Goal: Information Seeking & Learning: Learn about a topic

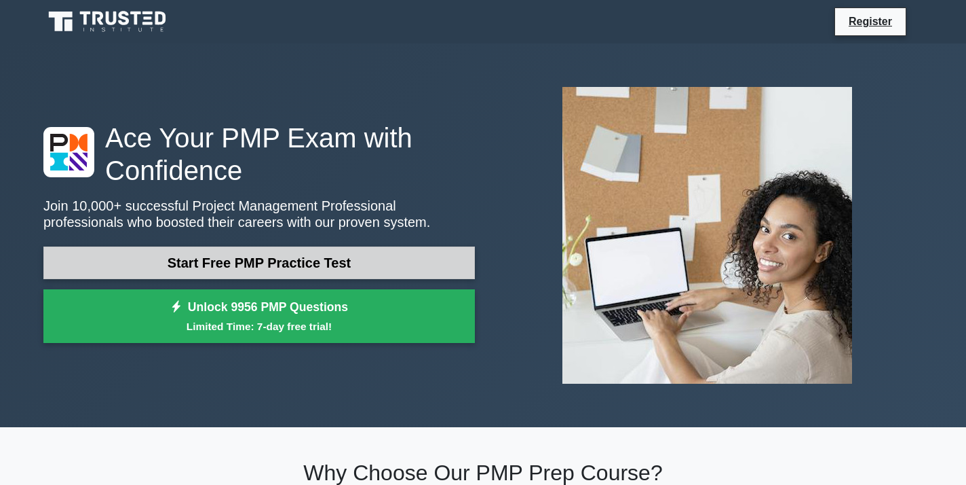
click at [263, 262] on link "Start Free PMP Practice Test" at bounding box center [259, 262] width 432 height 33
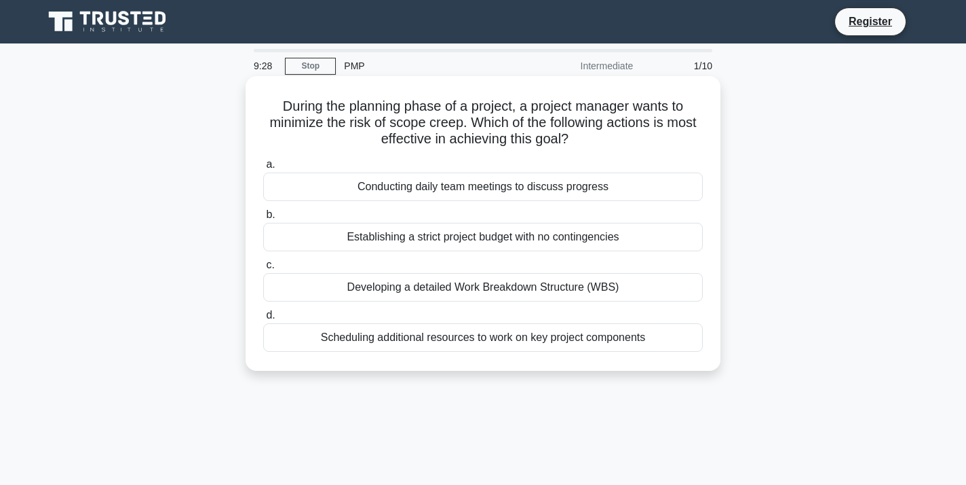
click at [453, 288] on div "Developing a detailed Work Breakdown Structure (WBS)" at bounding box center [483, 287] width 440 height 29
click at [263, 269] on input "c. Developing a detailed Work Breakdown Structure (WBS)" at bounding box center [263, 265] width 0 height 9
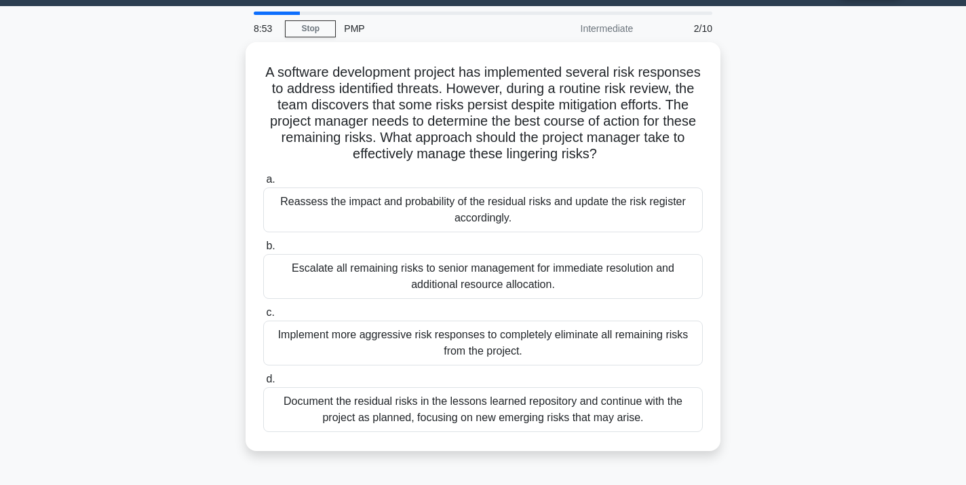
scroll to position [43, 0]
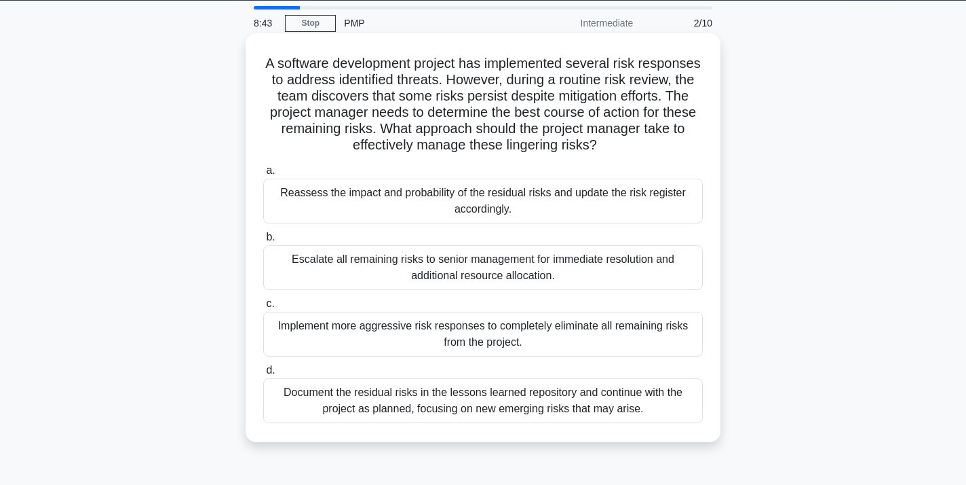
click at [454, 200] on div "Reassess the impact and probability of the residual risks and update the risk r…" at bounding box center [483, 200] width 440 height 45
click at [263, 175] on input "a. Reassess the impact and probability of the residual risks and update the ris…" at bounding box center [263, 170] width 0 height 9
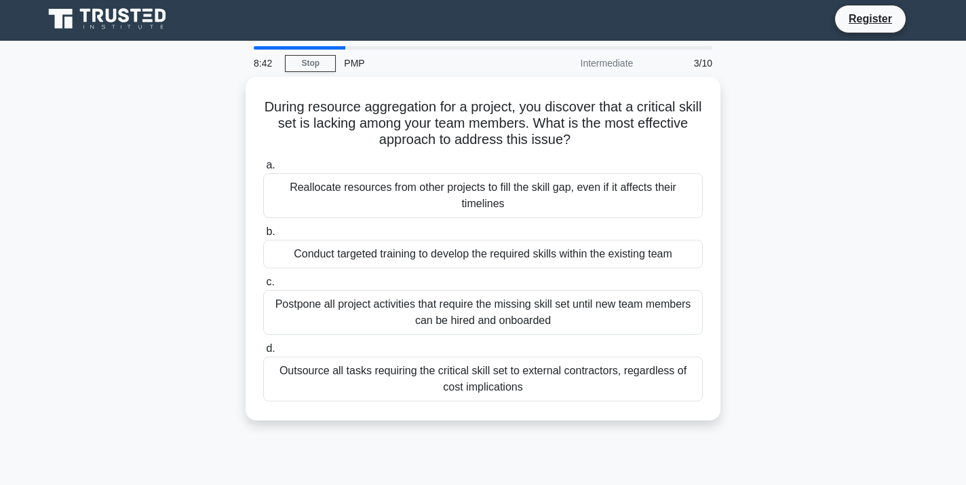
scroll to position [0, 0]
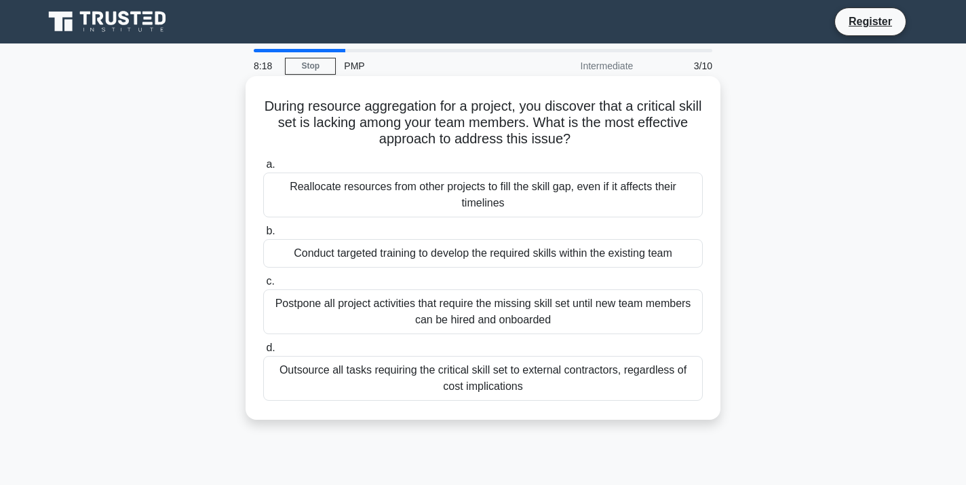
click at [417, 251] on div "Conduct targeted training to develop the required skills within the existing te…" at bounding box center [483, 253] width 440 height 29
click at [263, 235] on input "b. Conduct targeted training to develop the required skills within the existing…" at bounding box center [263, 231] width 0 height 9
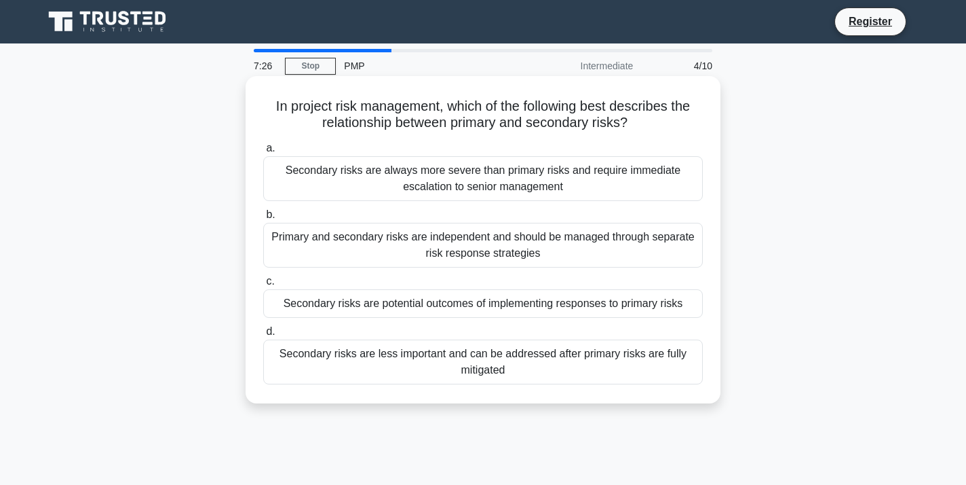
click at [367, 303] on div "Secondary risks are potential outcomes of implementing responses to primary ris…" at bounding box center [483, 303] width 440 height 29
click at [263, 286] on input "c. Secondary risks are potential outcomes of implementing responses to primary …" at bounding box center [263, 281] width 0 height 9
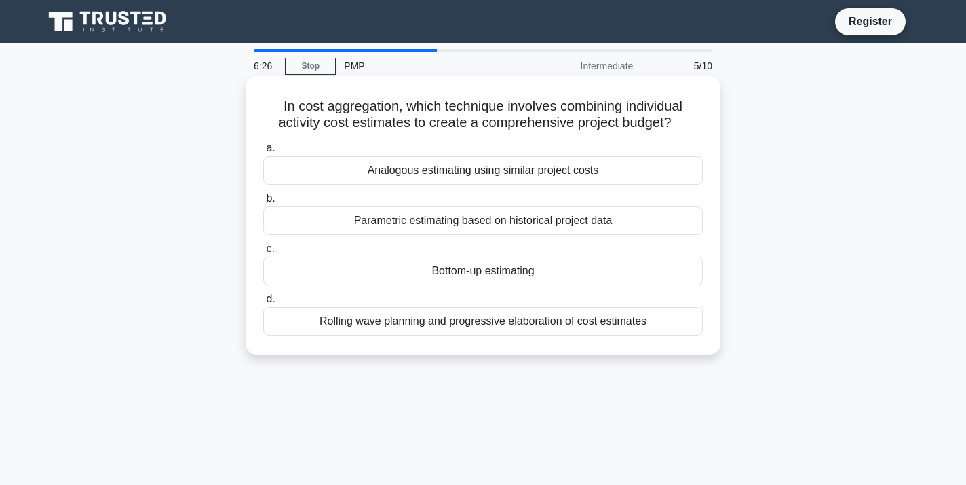
click at [413, 269] on div "Bottom-up estimating" at bounding box center [483, 271] width 440 height 29
click at [263, 253] on input "c. Bottom-up estimating" at bounding box center [263, 248] width 0 height 9
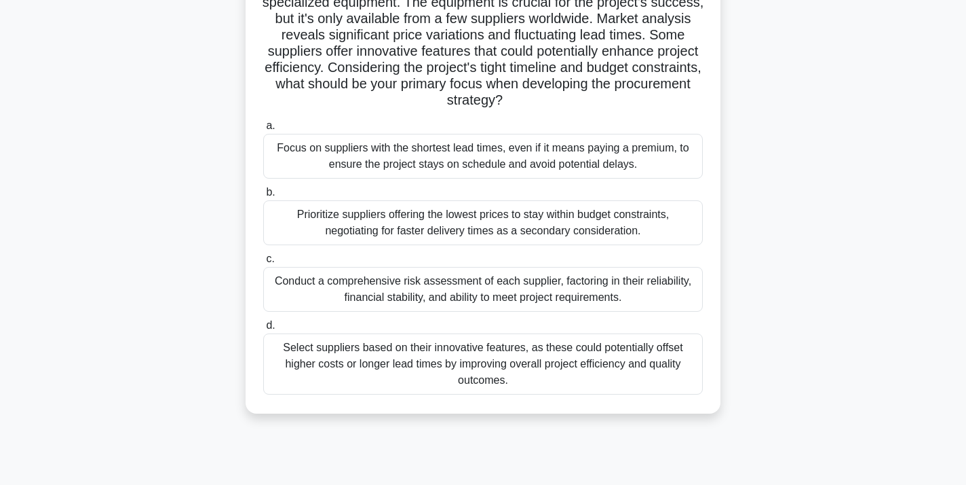
scroll to position [122, 0]
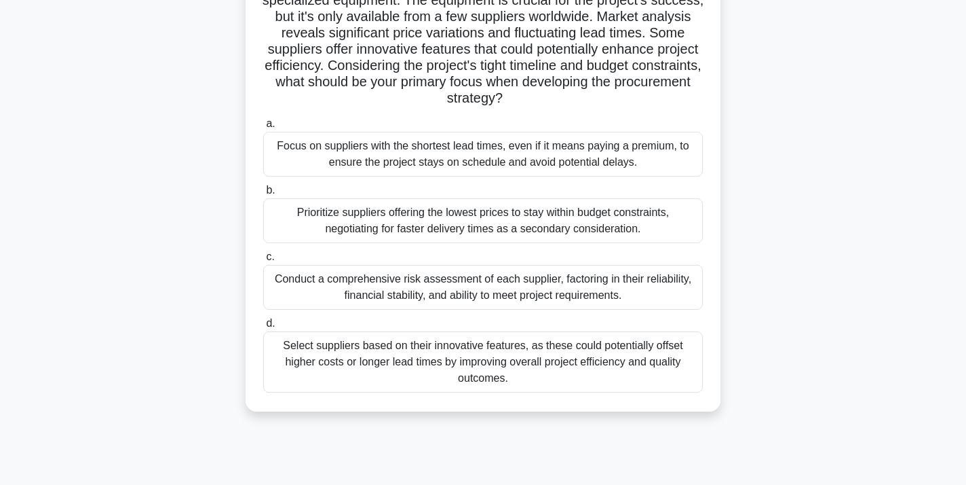
click at [485, 295] on div "Conduct a comprehensive risk assessment of each supplier, factoring in their re…" at bounding box center [483, 287] width 440 height 45
click at [263, 261] on input "c. Conduct a comprehensive risk assessment of each supplier, factoring in their…" at bounding box center [263, 256] width 0 height 9
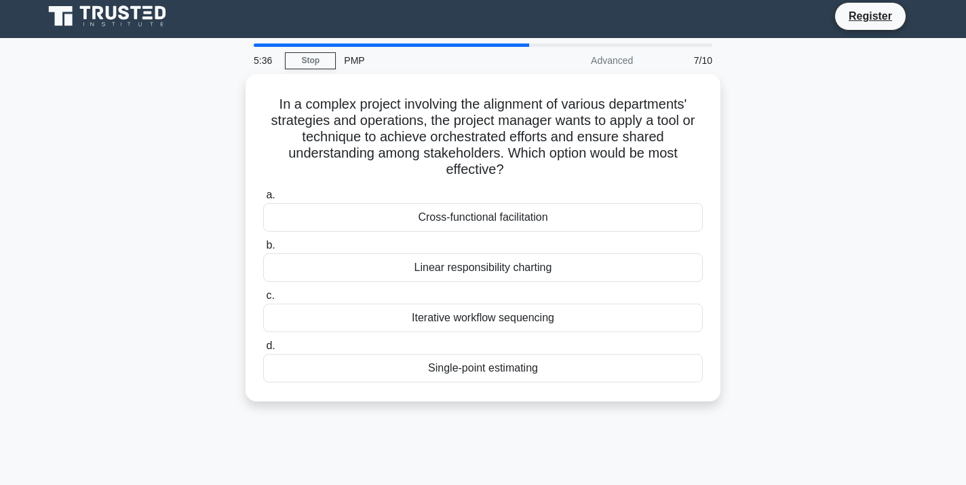
scroll to position [0, 0]
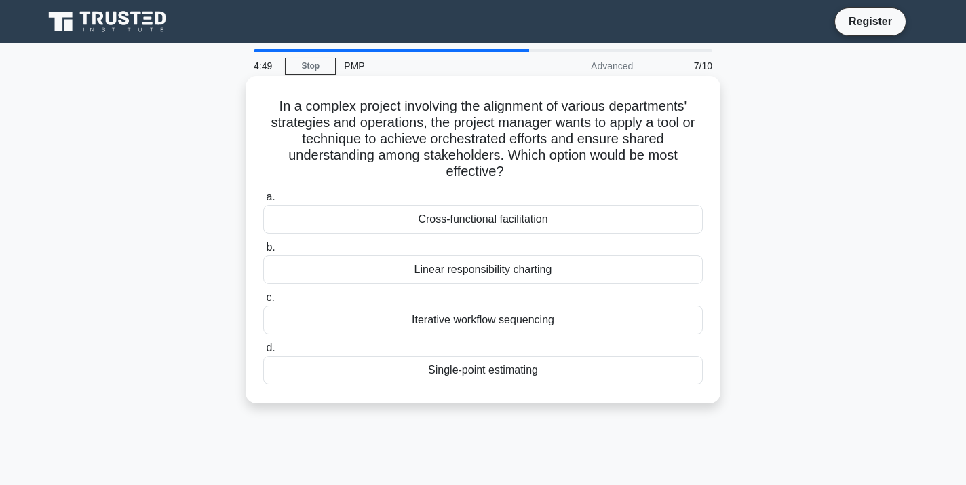
click at [433, 271] on div "Linear responsibility charting" at bounding box center [483, 269] width 440 height 29
click at [263, 252] on input "b. Linear responsibility charting" at bounding box center [263, 247] width 0 height 9
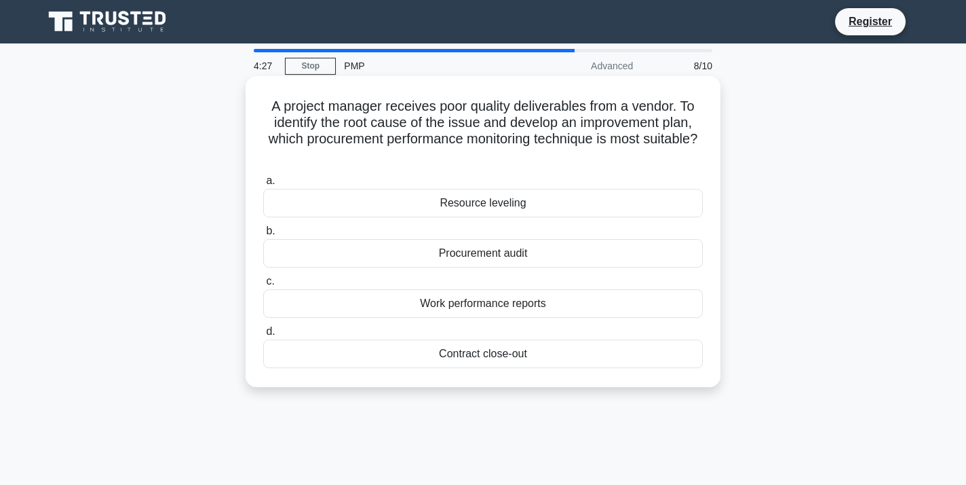
click at [430, 303] on div "Work performance reports" at bounding box center [483, 303] width 440 height 29
click at [263, 286] on input "c. Work performance reports" at bounding box center [263, 281] width 0 height 9
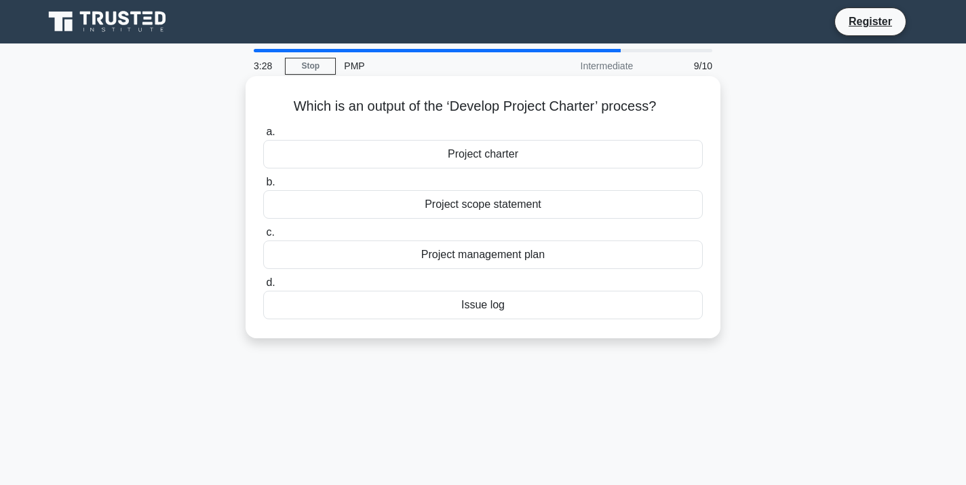
click at [468, 158] on div "Project charter" at bounding box center [483, 154] width 440 height 29
click at [263, 136] on input "a. Project charter" at bounding box center [263, 132] width 0 height 9
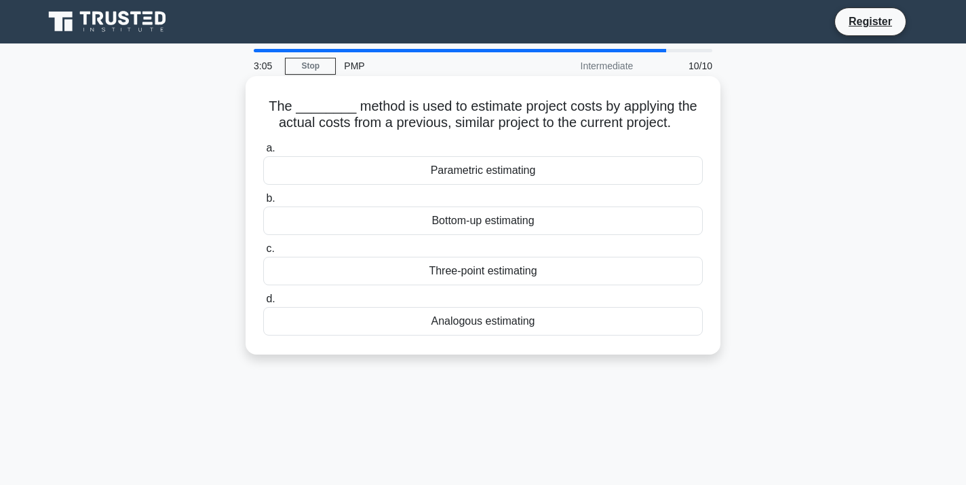
click at [464, 170] on div "Parametric estimating" at bounding box center [483, 170] width 440 height 29
click at [263, 153] on input "a. Parametric estimating" at bounding box center [263, 148] width 0 height 9
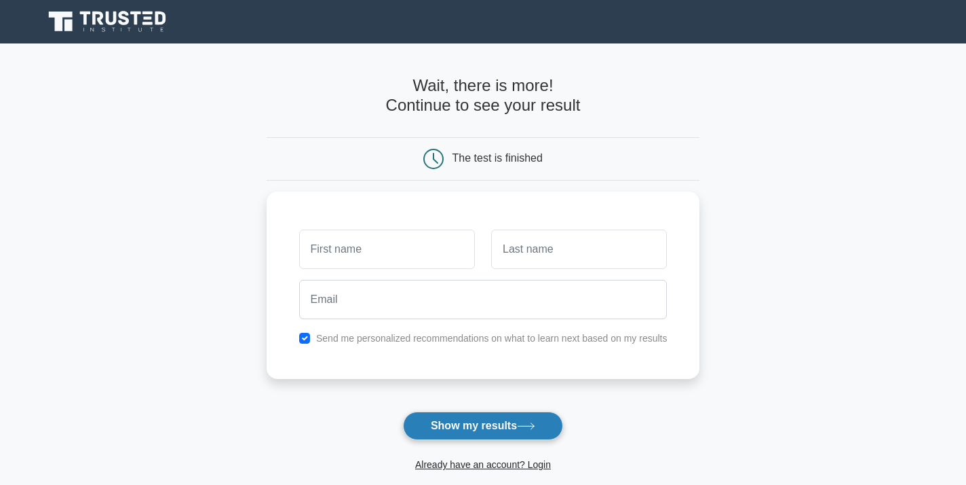
click at [432, 420] on button "Show my results" at bounding box center [483, 425] width 160 height 29
